Goal: Information Seeking & Learning: Find specific fact

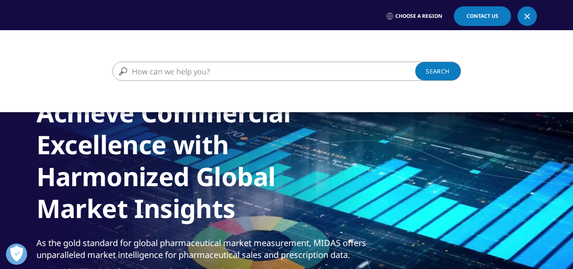
click at [154, 68] on input "Search" at bounding box center [274, 71] width 324 height 19
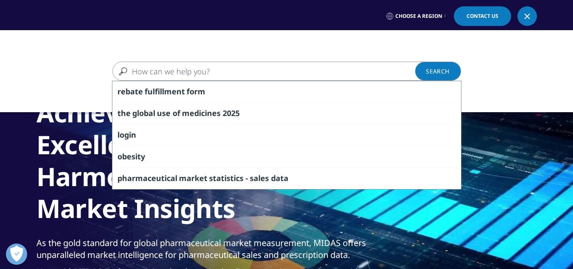
paste input "IQVIA MIDAS® for D02A- Emollients & Protectives, [GEOGRAPHIC_DATA] Sales Values…"
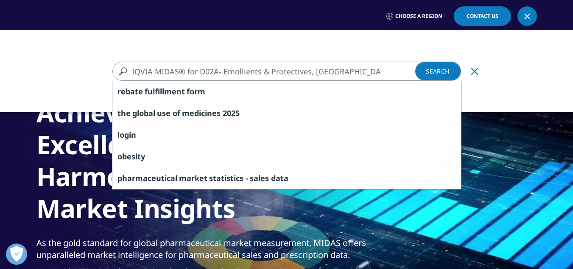
scroll to position [0, 415]
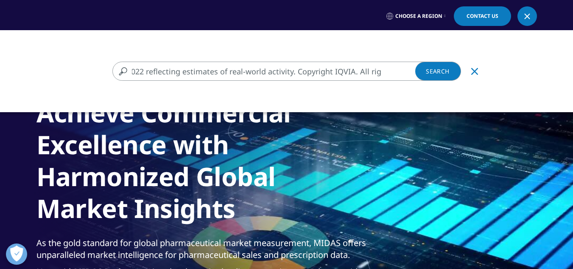
type input "IQVIA MIDAS® for D02A- Emollients & Protectives, [GEOGRAPHIC_DATA] Sales Values…"
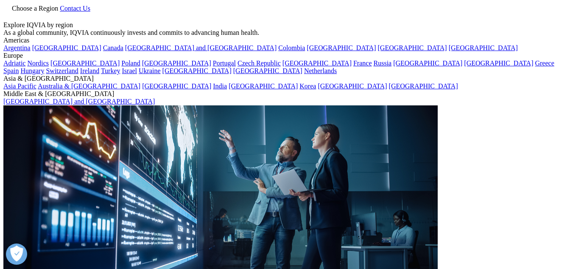
drag, startPoint x: 232, startPoint y: 93, endPoint x: 0, endPoint y: 86, distance: 231.8
drag, startPoint x: 45, startPoint y: 95, endPoint x: 322, endPoint y: 96, distance: 276.3
type input "Indonesia Sales Values for the time period MAT Q3/2022 reflecting estimates of …"
